Goal: Task Accomplishment & Management: Manage account settings

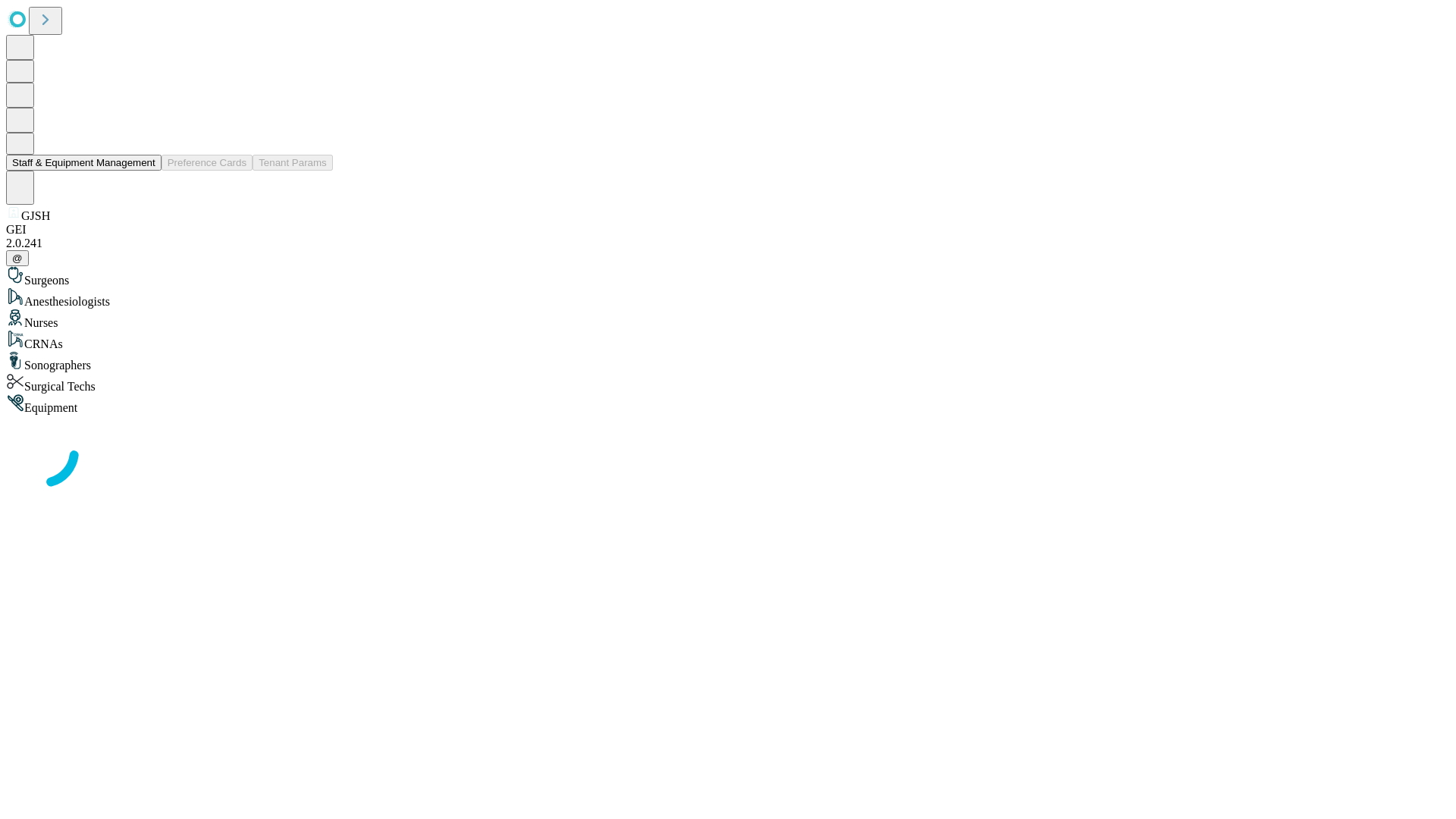
click at [145, 170] on button "Staff & Equipment Management" at bounding box center [84, 162] width 156 height 16
